Goal: Information Seeking & Learning: Stay updated

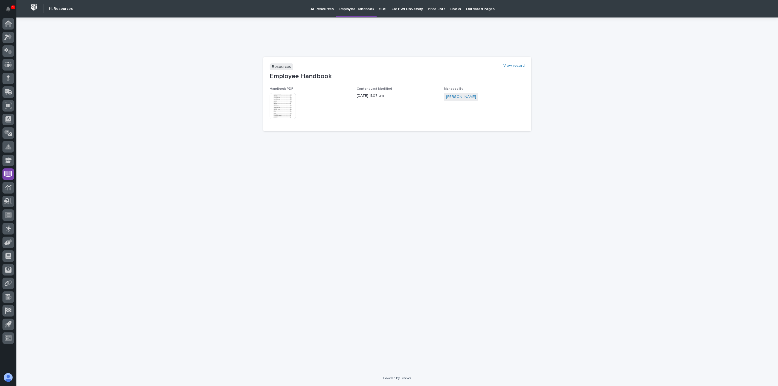
drag, startPoint x: 8, startPoint y: 11, endPoint x: 36, endPoint y: 16, distance: 28.3
click at [8, 11] on icon "Notifications" at bounding box center [8, 9] width 4 height 5
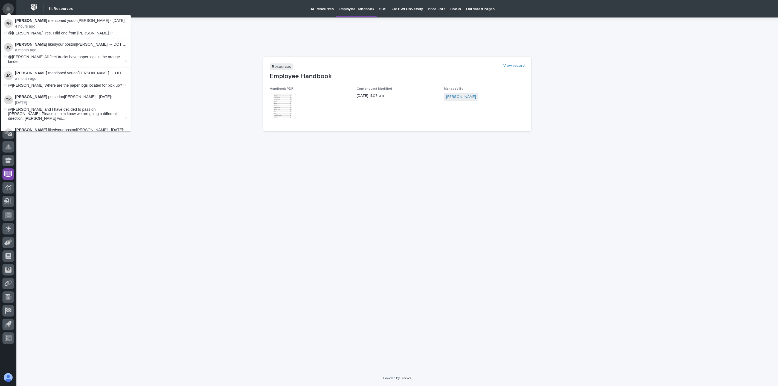
click at [4, 9] on button "Notifications" at bounding box center [7, 8] width 11 height 11
click at [59, 25] on p "4 hours ago" at bounding box center [71, 26] width 112 height 5
click at [22, 23] on div "[PERSON_NAME] mentioned you on [PERSON_NAME] - [DATE] : 4 hours ago" at bounding box center [71, 23] width 112 height 10
click at [11, 25] on img at bounding box center [8, 23] width 9 height 9
click at [31, 31] on span "@[PERSON_NAME] Yes, I did one from [PERSON_NAME]" at bounding box center [58, 33] width 101 height 4
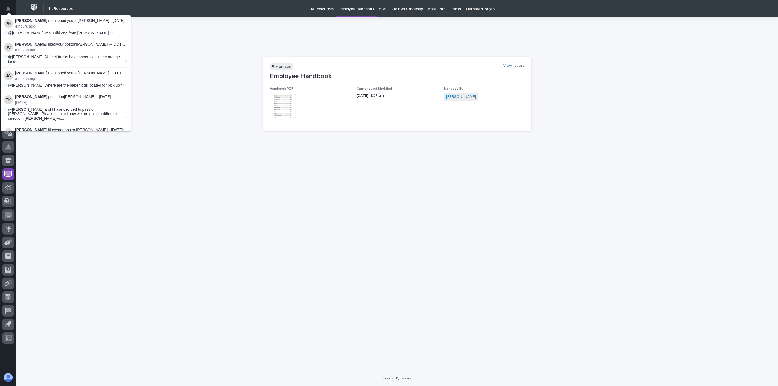
click at [78, 32] on span "@[PERSON_NAME] Yes, I did one from [PERSON_NAME]" at bounding box center [58, 33] width 101 height 4
click at [109, 24] on p "4 hours ago" at bounding box center [71, 26] width 112 height 5
click at [114, 25] on p "4 hours ago" at bounding box center [71, 26] width 112 height 5
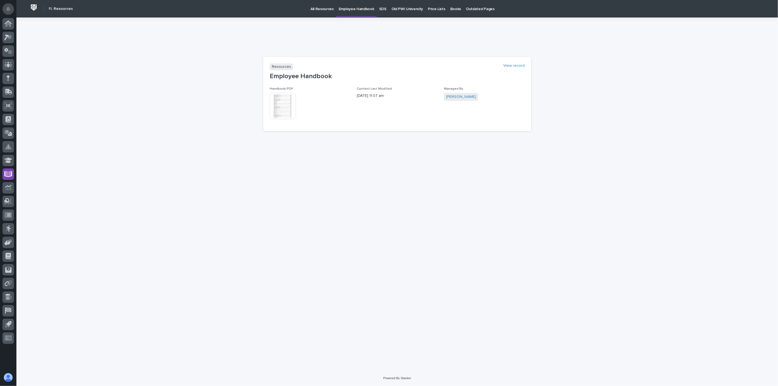
click at [12, 4] on button "Notifications" at bounding box center [7, 8] width 11 height 11
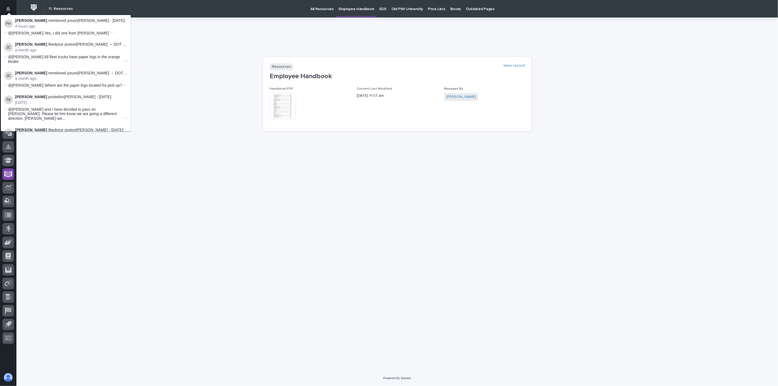
click at [188, 7] on div "All Resources Employee Handbook SDS Old PWI University Price Lists Books Outdat…" at bounding box center [419, 9] width 689 height 18
